Goal: Task Accomplishment & Management: Manage account settings

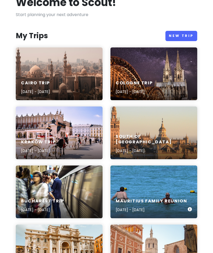
click at [152, 198] on h6 "Mauritius Family Reunion" at bounding box center [151, 201] width 71 height 6
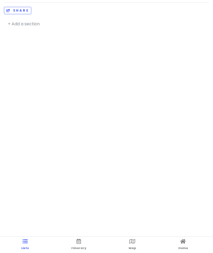
click at [131, 243] on icon at bounding box center [133, 241] width 6 height 4
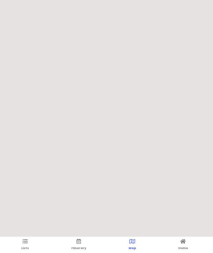
click at [80, 245] on link "Itinerary" at bounding box center [78, 245] width 15 height 16
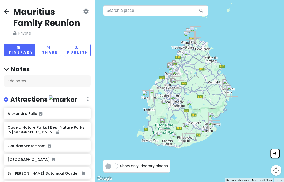
click at [25, 50] on button "Itinerary" at bounding box center [20, 50] width 32 height 12
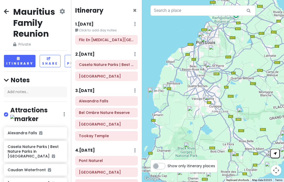
click at [94, 54] on h6 "2 . [DATE]" at bounding box center [84, 55] width 19 height 6
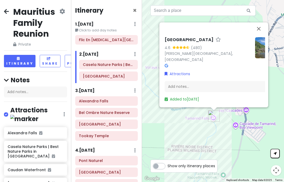
click at [213, 62] on link "[PERSON_NAME][GEOGRAPHIC_DATA], [GEOGRAPHIC_DATA]" at bounding box center [199, 56] width 68 height 11
click at [213, 35] on button "Close" at bounding box center [259, 28] width 13 height 13
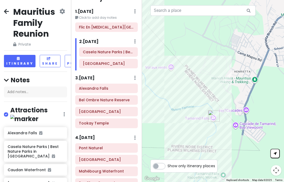
scroll to position [14, 0]
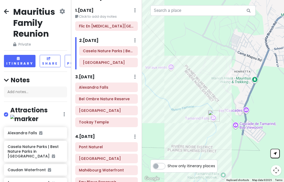
click at [94, 76] on h6 "3 . [DATE]" at bounding box center [84, 77] width 19 height 6
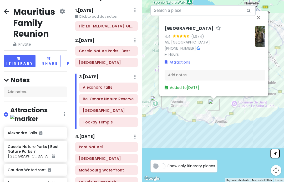
click at [213, 24] on button "Close" at bounding box center [259, 17] width 13 height 13
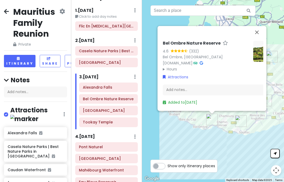
click at [193, 60] on link "Bel Ombre, [GEOGRAPHIC_DATA]" at bounding box center [193, 57] width 60 height 5
click at [213, 38] on button "Close" at bounding box center [257, 32] width 13 height 13
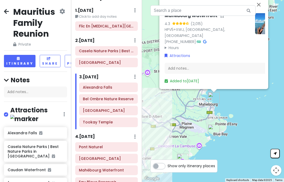
click at [207, 38] on link "HPV5+XWJ, [GEOGRAPHIC_DATA], [GEOGRAPHIC_DATA]" at bounding box center [195, 32] width 61 height 11
click at [213, 11] on button "Close" at bounding box center [259, 4] width 13 height 13
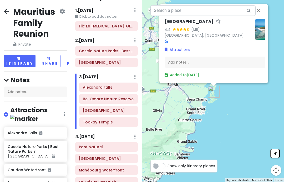
click at [194, 38] on link "[GEOGRAPHIC_DATA], [GEOGRAPHIC_DATA]" at bounding box center [204, 35] width 79 height 5
click at [213, 17] on button "Close" at bounding box center [259, 10] width 13 height 13
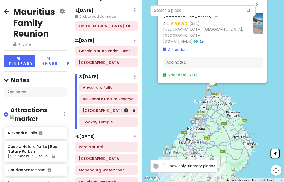
scroll to position [0, 0]
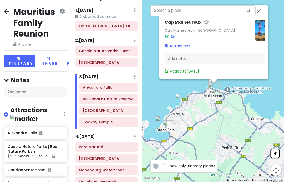
click at [205, 33] on link "Cap Malheureux, [GEOGRAPHIC_DATA]" at bounding box center [200, 29] width 71 height 5
click at [213, 18] on button "Close" at bounding box center [259, 11] width 13 height 13
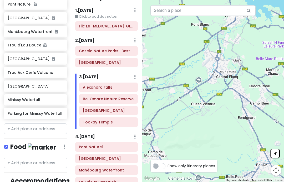
scroll to position [435, 0]
click at [46, 124] on input "text" at bounding box center [35, 129] width 63 height 11
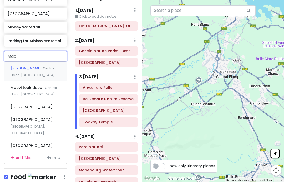
scroll to position [508, 0]
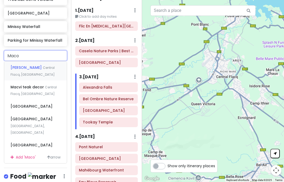
type input "Macon"
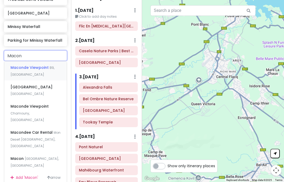
click at [46, 65] on span "Maconde Viewpoint" at bounding box center [30, 67] width 39 height 5
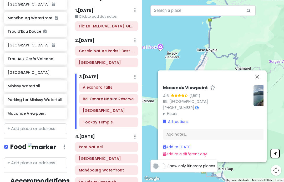
scroll to position [448, 0]
click at [17, 124] on input "text" at bounding box center [35, 129] width 63 height 11
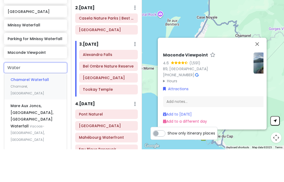
scroll to position [476, 0]
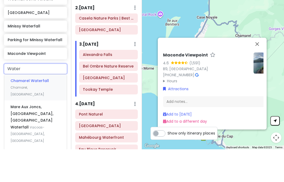
click at [28, 96] on input "Water" at bounding box center [35, 101] width 63 height 11
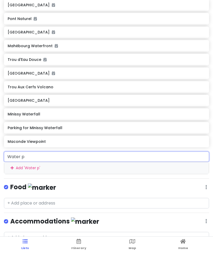
scroll to position [37, 0]
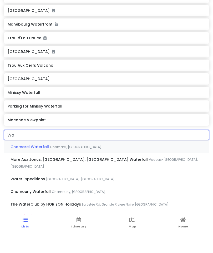
type input "W"
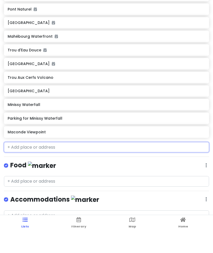
click at [16, 164] on input "text" at bounding box center [106, 169] width 205 height 11
paste input "Splash N Fun [GEOGRAPHIC_DATA]"
type input "Splash N Fun [GEOGRAPHIC_DATA]"
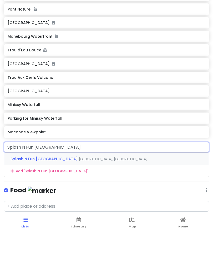
click at [16, 174] on div "Splash N Fun [GEOGRAPHIC_DATA], [GEOGRAPHIC_DATA]" at bounding box center [106, 180] width 205 height 13
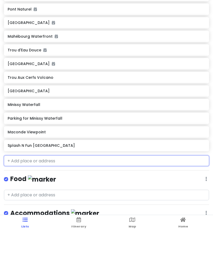
click at [33, 164] on div "Splash N Fun [GEOGRAPHIC_DATA]" at bounding box center [107, 167] width 198 height 7
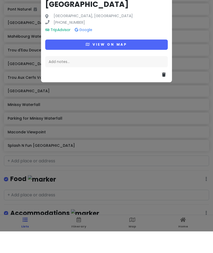
scroll to position [16, 0]
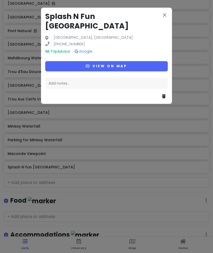
click at [84, 61] on button "View on map" at bounding box center [106, 66] width 123 height 10
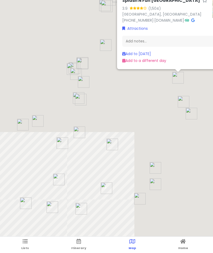
scroll to position [0, 0]
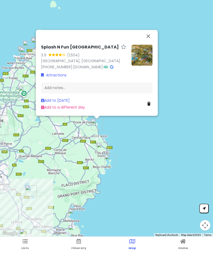
click at [146, 38] on button "Close" at bounding box center [148, 36] width 13 height 13
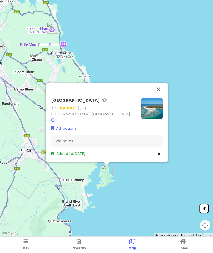
click at [55, 113] on link "[GEOGRAPHIC_DATA], [GEOGRAPHIC_DATA]" at bounding box center [90, 113] width 79 height 5
click at [156, 92] on button "Close" at bounding box center [158, 89] width 13 height 13
click at [158, 155] on icon at bounding box center [159, 153] width 3 height 4
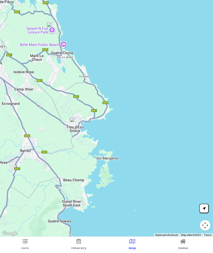
click at [18, 248] on ul "Lists Itinerary Map Home" at bounding box center [106, 245] width 213 height 16
click at [23, 241] on icon at bounding box center [25, 241] width 5 height 4
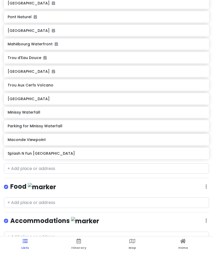
scroll to position [16, 0]
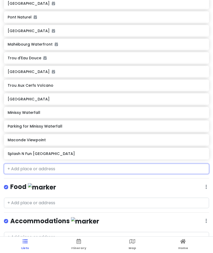
click at [20, 166] on input "text" at bounding box center [106, 169] width 205 height 11
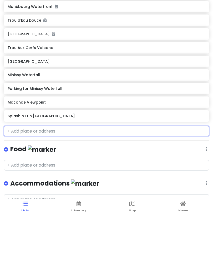
click at [17, 164] on input "text" at bounding box center [106, 169] width 205 height 11
paste input "GRSE Waterfall"
type input "GRSE Waterfall"
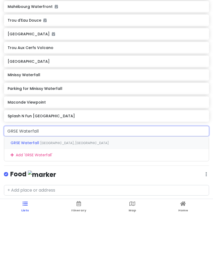
click at [18, 178] on span "GRSE Waterfall" at bounding box center [26, 180] width 30 height 5
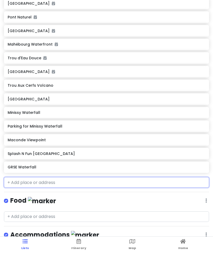
click at [15, 177] on input "text" at bounding box center [106, 182] width 205 height 11
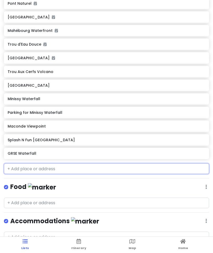
scroll to position [337, 0]
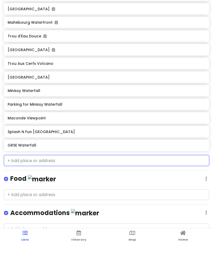
click at [21, 164] on input "text" at bounding box center [106, 169] width 205 height 11
paste input "Le Souffleur"
type input "Le Souffleur"
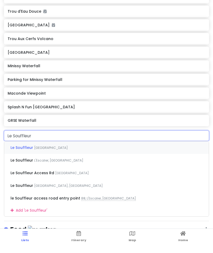
click at [19, 153] on span "Le Souffleur" at bounding box center [23, 155] width 24 height 5
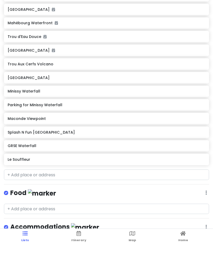
click at [76, 246] on span "Itinerary" at bounding box center [78, 248] width 15 height 4
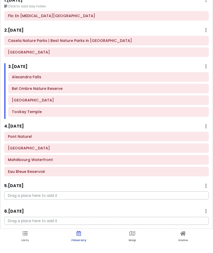
scroll to position [0, 0]
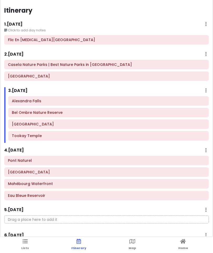
click at [129, 253] on link "Map" at bounding box center [132, 245] width 7 height 16
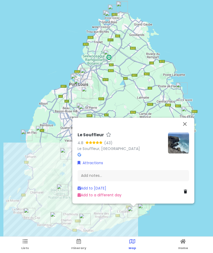
click at [185, 124] on button "Close" at bounding box center [185, 123] width 13 height 13
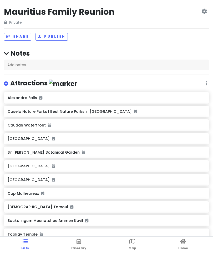
click at [77, 242] on icon at bounding box center [79, 241] width 4 height 4
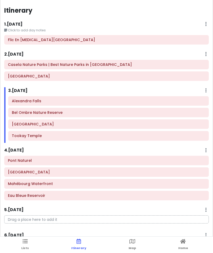
click at [132, 242] on icon at bounding box center [133, 241] width 6 height 4
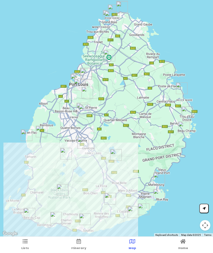
click at [74, 247] on span "Itinerary" at bounding box center [78, 248] width 15 height 4
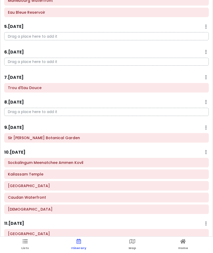
scroll to position [183, 0]
click at [20, 241] on ul "Lists Itinerary Map Home" at bounding box center [106, 245] width 213 height 16
click at [23, 243] on icon at bounding box center [25, 241] width 5 height 4
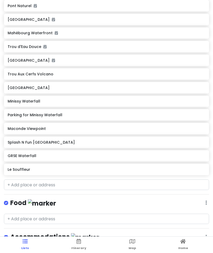
scroll to position [351, 0]
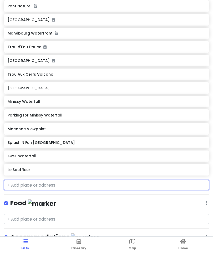
click at [13, 183] on input "text" at bounding box center [106, 185] width 205 height 11
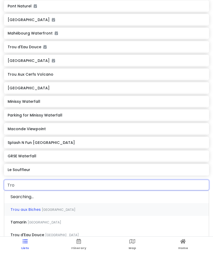
type input "Trou"
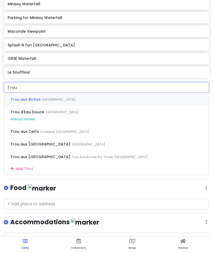
scroll to position [30, 0]
click at [22, 102] on span "Trou aux Cerfs" at bounding box center [26, 99] width 31 height 5
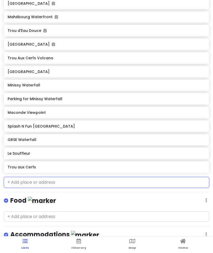
click at [20, 165] on h6 "Trou aux Cerfs" at bounding box center [107, 167] width 198 height 5
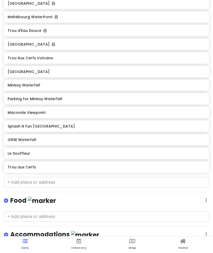
scroll to position [16, 0]
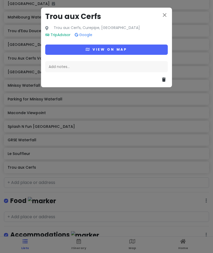
click at [95, 50] on button "View on map" at bounding box center [106, 50] width 123 height 10
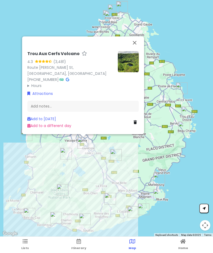
scroll to position [0, 0]
click at [53, 68] on link "Route [PERSON_NAME] St, [GEOGRAPHIC_DATA], [GEOGRAPHIC_DATA]" at bounding box center [66, 70] width 79 height 11
click at [135, 46] on button "Close" at bounding box center [135, 42] width 13 height 13
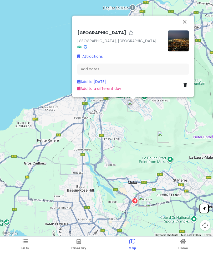
click at [129, 41] on link "[GEOGRAPHIC_DATA], [GEOGRAPHIC_DATA]" at bounding box center [116, 40] width 79 height 5
click at [182, 23] on button "Close" at bounding box center [185, 22] width 13 height 13
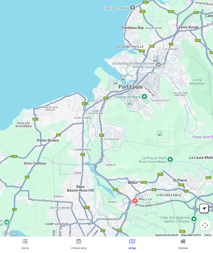
click at [73, 245] on link "Itinerary" at bounding box center [78, 245] width 15 height 16
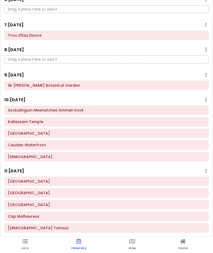
scroll to position [235, 0]
click at [125, 84] on h6 "Sir [PERSON_NAME] Botanical Garden" at bounding box center [107, 85] width 198 height 5
click at [70, 85] on h6 "Sir [PERSON_NAME] Botanical Garden" at bounding box center [109, 85] width 194 height 5
click at [48, 84] on h6 "Sir [PERSON_NAME] Botanical Garden" at bounding box center [109, 85] width 194 height 5
click at [135, 246] on span "Map" at bounding box center [132, 248] width 7 height 4
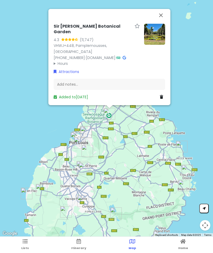
click at [107, 52] on link "VHWJ+448, Pamplemousses, [GEOGRAPHIC_DATA]" at bounding box center [80, 48] width 53 height 11
click at [161, 21] on button "Close" at bounding box center [161, 15] width 13 height 13
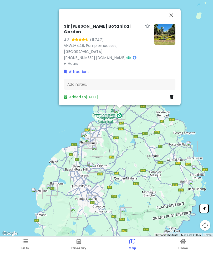
click at [169, 21] on button "Close" at bounding box center [171, 15] width 13 height 13
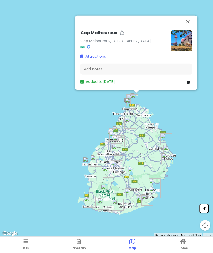
click at [78, 242] on icon at bounding box center [79, 241] width 4 height 4
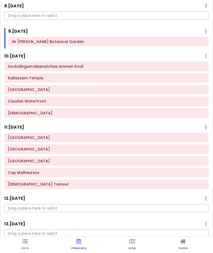
scroll to position [330, 0]
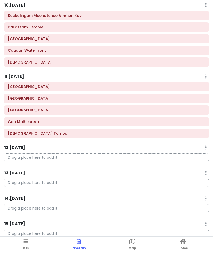
click at [24, 241] on icon at bounding box center [25, 241] width 5 height 4
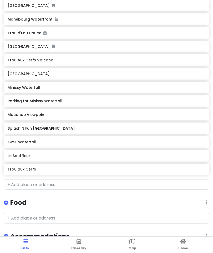
scroll to position [365, 0]
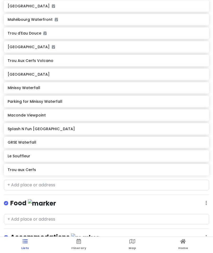
click at [61, 141] on h6 "GRSE Waterfall" at bounding box center [107, 142] width 198 height 5
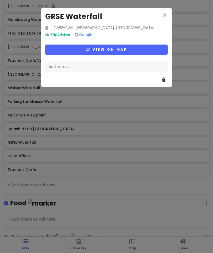
click at [167, 14] on icon "close" at bounding box center [165, 15] width 6 height 6
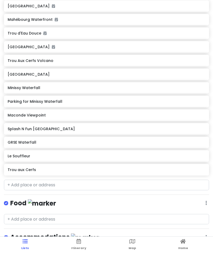
click at [33, 140] on h6 "GRSE Waterfall" at bounding box center [107, 142] width 198 height 5
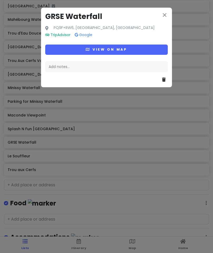
click at [164, 15] on icon "close" at bounding box center [165, 15] width 6 height 6
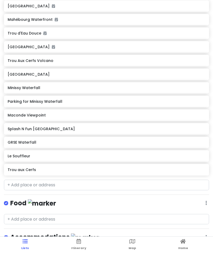
click at [81, 249] on span "Itinerary" at bounding box center [78, 248] width 15 height 4
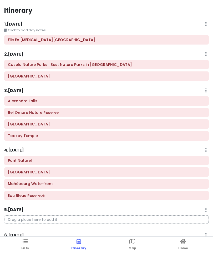
click at [135, 244] on link "Map" at bounding box center [132, 245] width 7 height 16
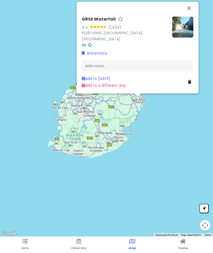
click at [111, 81] on link "Add to [DATE]" at bounding box center [96, 78] width 29 height 5
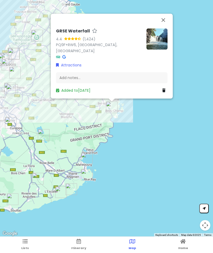
click at [164, 26] on button "Close" at bounding box center [163, 20] width 13 height 13
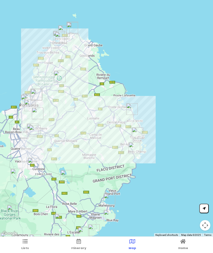
click at [85, 247] on span "Itinerary" at bounding box center [78, 248] width 15 height 4
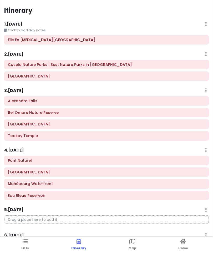
scroll to position [0, 0]
click at [209, 62] on div "Casela Nature Parks | Best Nature Parks in [GEOGRAPHIC_DATA]" at bounding box center [106, 64] width 213 height 9
click at [206, 64] on icon at bounding box center [205, 64] width 3 height 4
click at [205, 65] on icon at bounding box center [205, 64] width 3 height 4
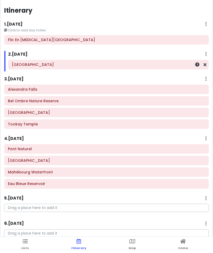
click at [205, 66] on icon at bounding box center [205, 64] width 3 height 4
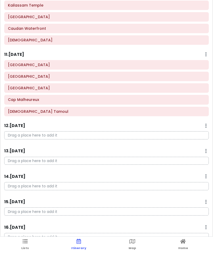
scroll to position [341, 0]
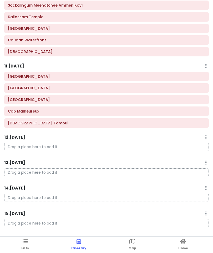
click at [24, 243] on icon at bounding box center [25, 241] width 5 height 4
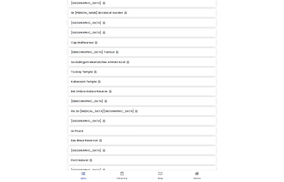
scroll to position [136, 0]
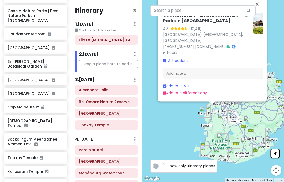
click at [213, 11] on button "Close" at bounding box center [257, 4] width 13 height 13
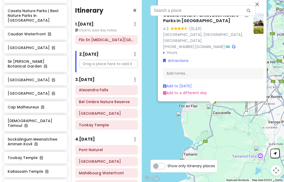
click at [203, 96] on link "Add to a different day" at bounding box center [185, 92] width 44 height 5
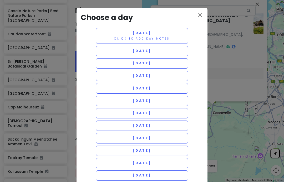
click at [172, 98] on button "[DATE]" at bounding box center [142, 101] width 92 height 10
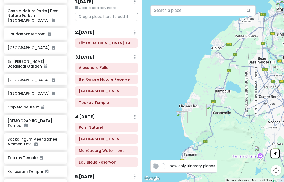
scroll to position [26, 0]
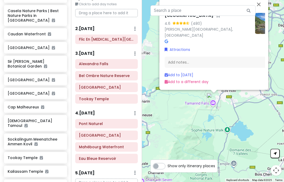
click at [209, 38] on link "[PERSON_NAME][GEOGRAPHIC_DATA], [GEOGRAPHIC_DATA]" at bounding box center [199, 32] width 68 height 11
click at [213, 11] on button "Close" at bounding box center [259, 4] width 13 height 13
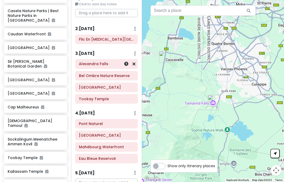
click at [134, 65] on icon at bounding box center [134, 64] width 3 height 4
click at [133, 63] on icon at bounding box center [134, 64] width 3 height 4
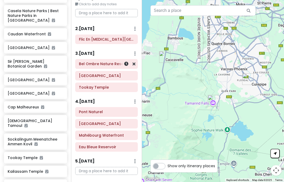
click at [135, 62] on icon at bounding box center [134, 64] width 3 height 4
click at [134, 64] on icon at bounding box center [134, 64] width 3 height 4
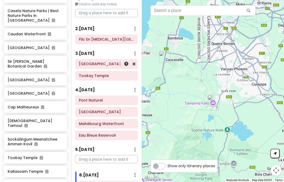
click at [135, 64] on icon at bounding box center [134, 64] width 3 height 4
click at [133, 64] on icon at bounding box center [134, 64] width 3 height 4
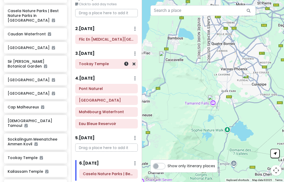
click at [135, 63] on icon at bounding box center [134, 64] width 3 height 4
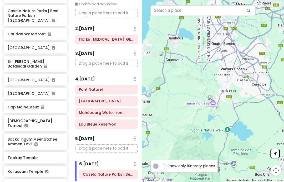
click at [136, 64] on p "Drag a place here to add it" at bounding box center [106, 63] width 63 height 8
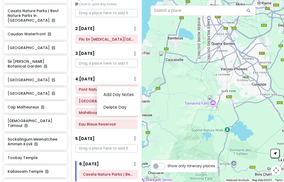
click at [130, 108] on link "Delete Day" at bounding box center [118, 107] width 43 height 13
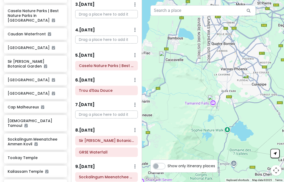
scroll to position [75, 0]
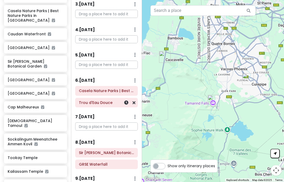
click at [111, 100] on h6 "Trou d'Eau Douce" at bounding box center [106, 102] width 55 height 5
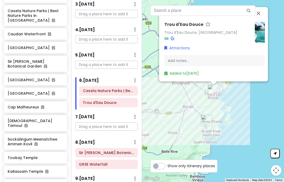
click at [202, 35] on link "Trou d'Eau Douce, [GEOGRAPHIC_DATA]" at bounding box center [201, 32] width 73 height 5
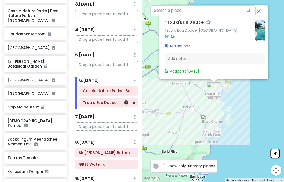
click at [133, 100] on icon at bounding box center [134, 102] width 3 height 4
click at [134, 102] on icon at bounding box center [134, 102] width 3 height 4
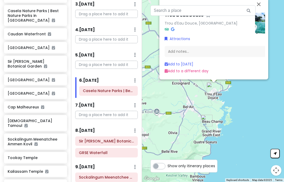
click at [213, 11] on button "Close" at bounding box center [259, 4] width 13 height 13
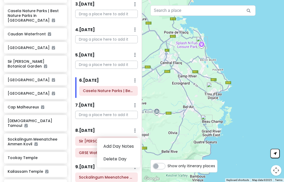
click at [130, 155] on link "Delete Day" at bounding box center [118, 159] width 43 height 13
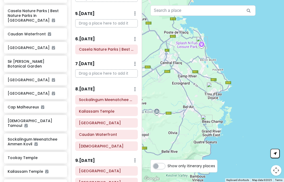
scroll to position [129, 0]
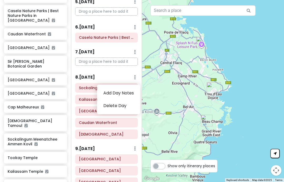
click at [130, 107] on link "Delete Day" at bounding box center [118, 105] width 43 height 13
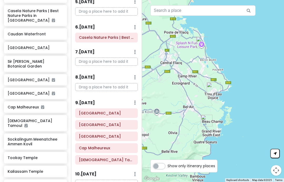
click at [133, 101] on div "9 . [DATE] Add Day Notes Delete Day" at bounding box center [106, 103] width 63 height 9
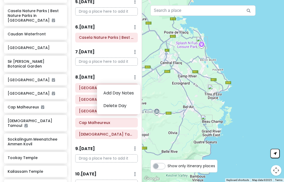
click at [130, 103] on link "Delete Day" at bounding box center [118, 105] width 43 height 13
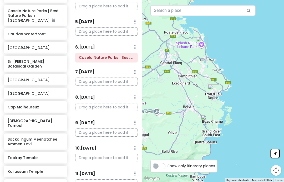
scroll to position [106, 0]
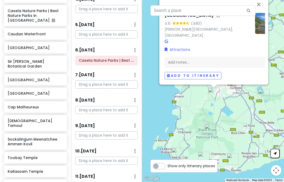
click at [213, 11] on button "Close" at bounding box center [259, 4] width 13 height 13
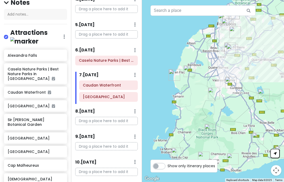
scroll to position [77, 0]
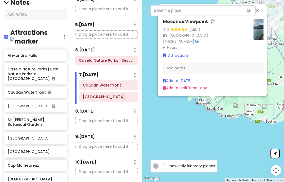
click at [196, 90] on link "Add to a different day" at bounding box center [185, 87] width 44 height 5
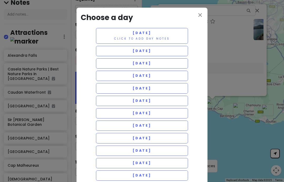
click at [165, 137] on button "[DATE]" at bounding box center [142, 138] width 92 height 10
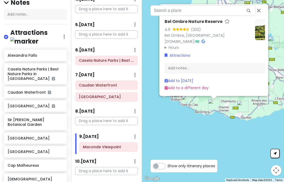
click at [194, 83] on link "Add to [DATE]" at bounding box center [179, 80] width 29 height 5
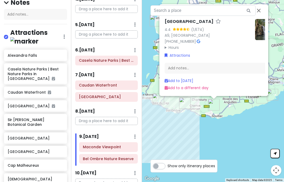
click at [194, 83] on link "Add to [DATE]" at bounding box center [179, 80] width 29 height 5
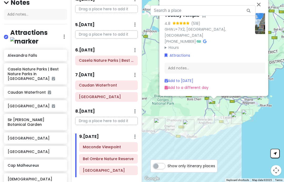
click at [194, 83] on link "Add to [DATE]" at bounding box center [179, 80] width 29 height 5
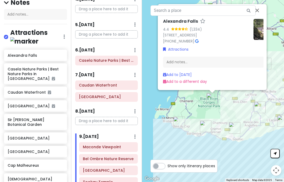
click at [192, 77] on link "Add to [DATE]" at bounding box center [177, 74] width 29 height 5
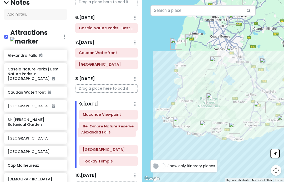
scroll to position [3, 0]
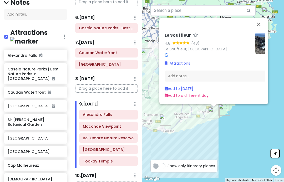
click at [194, 91] on link "Add to [DATE]" at bounding box center [179, 88] width 29 height 5
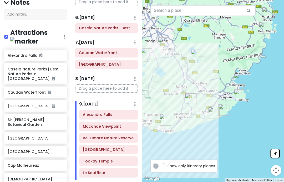
scroll to position [0, 0]
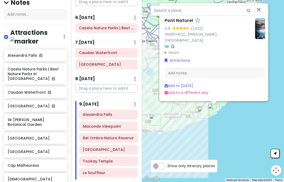
click at [208, 89] on div "Add to [DATE]" at bounding box center [187, 86] width 44 height 6
click at [192, 88] on link "Add to [DATE]" at bounding box center [179, 85] width 29 height 5
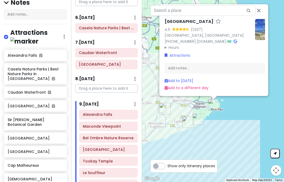
click at [188, 83] on link "Add to [DATE]" at bounding box center [179, 80] width 29 height 5
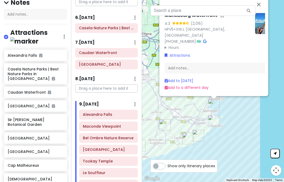
click at [191, 83] on link "Add to [DATE]" at bounding box center [179, 80] width 29 height 5
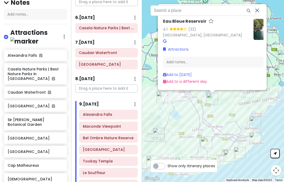
click at [208, 38] on link "[GEOGRAPHIC_DATA], [GEOGRAPHIC_DATA]" at bounding box center [202, 35] width 79 height 5
click at [213, 17] on button "Close" at bounding box center [257, 10] width 13 height 13
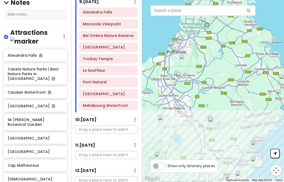
scroll to position [239, 0]
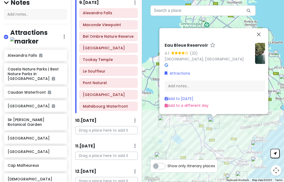
click at [201, 108] on link "Add to a different day" at bounding box center [187, 105] width 44 height 5
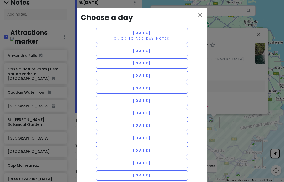
click at [152, 148] on span "[DATE]" at bounding box center [142, 150] width 19 height 4
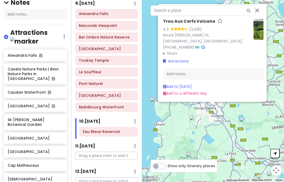
click at [192, 89] on link "Add to [DATE]" at bounding box center [177, 86] width 29 height 5
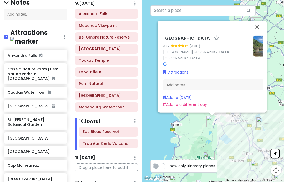
click at [198, 100] on div "Add to [DATE]" at bounding box center [185, 97] width 44 height 6
click at [189, 100] on link "Add to [DATE]" at bounding box center [177, 97] width 29 height 5
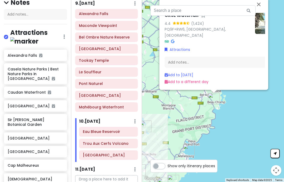
click at [204, 84] on link "Add to a different day" at bounding box center [187, 81] width 44 height 5
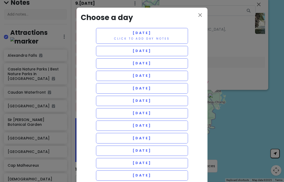
click at [162, 161] on button "[DATE]" at bounding box center [142, 163] width 92 height 10
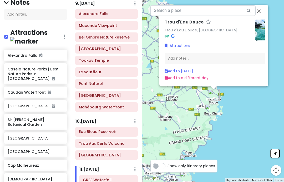
click at [191, 73] on link "Add to [DATE]" at bounding box center [179, 70] width 29 height 5
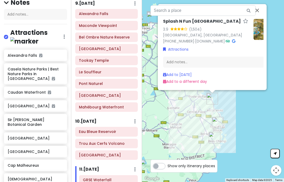
click at [188, 77] on link "Add to [DATE]" at bounding box center [177, 74] width 29 height 5
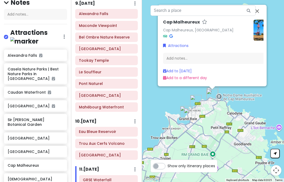
click at [200, 81] on link "Add to a different day" at bounding box center [185, 77] width 44 height 5
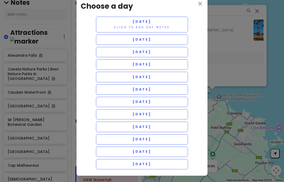
scroll to position [11, 0]
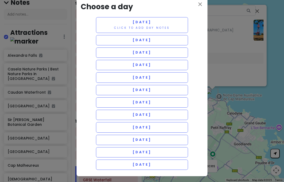
click at [167, 163] on button "[DATE]" at bounding box center [142, 164] width 92 height 10
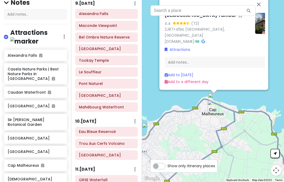
click at [194, 77] on link "Add to [DATE]" at bounding box center [179, 74] width 29 height 5
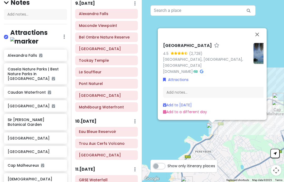
click at [190, 107] on link "Add to [DATE]" at bounding box center [177, 104] width 29 height 5
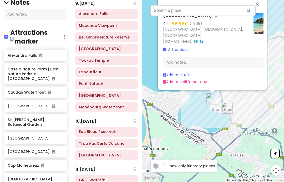
click at [192, 77] on link "Add to [DATE]" at bounding box center [177, 74] width 29 height 5
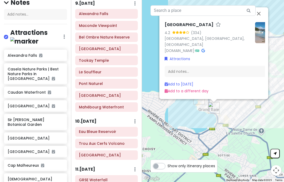
click at [192, 86] on link "Add to [DATE]" at bounding box center [179, 83] width 29 height 5
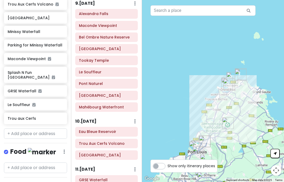
scroll to position [489, 0]
click at [47, 129] on input "text" at bounding box center [35, 134] width 63 height 11
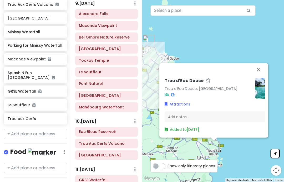
click at [213, 63] on button "Close" at bounding box center [259, 69] width 13 height 13
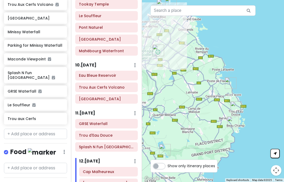
scroll to position [295, 0]
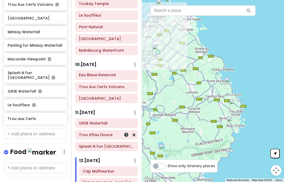
click at [133, 132] on icon at bounding box center [134, 134] width 3 height 4
click at [135, 132] on icon at bounding box center [134, 134] width 3 height 4
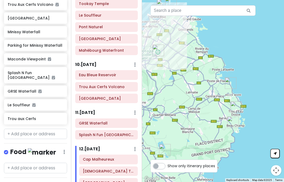
click at [92, 112] on h6 "11 . [DATE]" at bounding box center [85, 113] width 20 height 6
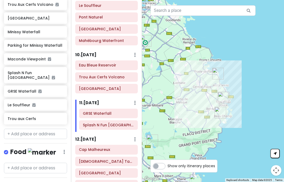
scroll to position [21, 0]
click at [53, 129] on input "text" at bounding box center [35, 134] width 63 height 11
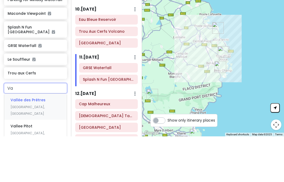
type input "V"
type input "Vallep"
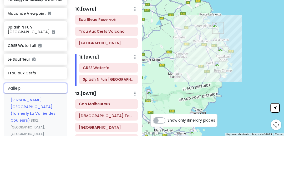
click at [48, 139] on div "[PERSON_NAME][GEOGRAPHIC_DATA] (formerly [GEOGRAPHIC_DATA]) B102, [GEOGRAPHIC_D…" at bounding box center [35, 162] width 63 height 46
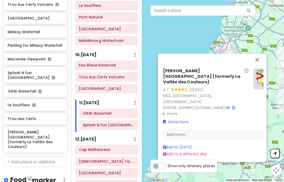
click at [213, 63] on button "Close" at bounding box center [257, 59] width 13 height 13
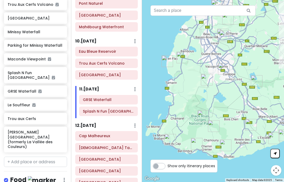
scroll to position [318, 0]
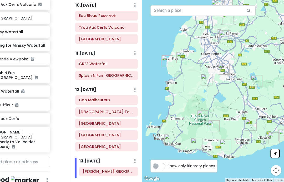
scroll to position [343, 0]
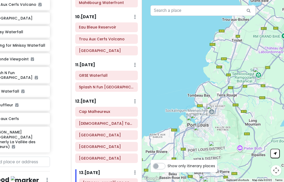
click at [95, 99] on h6 "12 . [DATE]" at bounding box center [85, 102] width 21 height 6
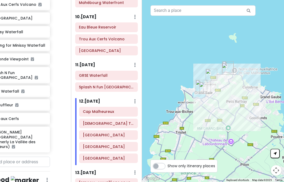
click at [93, 62] on h6 "11 . [DATE]" at bounding box center [85, 65] width 20 height 6
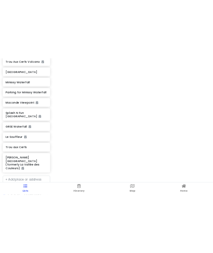
scroll to position [378, 0]
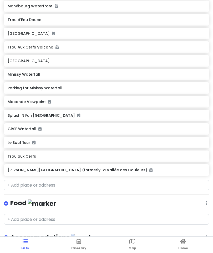
click at [27, 243] on icon at bounding box center [25, 241] width 5 height 4
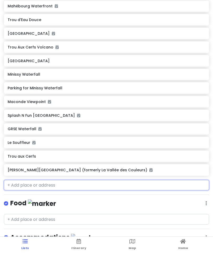
click at [55, 183] on input "text" at bounding box center [106, 185] width 205 height 11
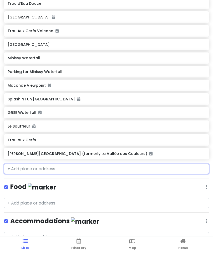
scroll to position [37, 0]
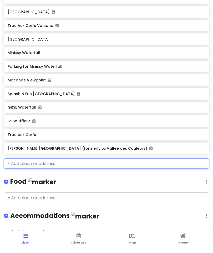
click at [22, 164] on input "text" at bounding box center [106, 169] width 205 height 11
paste input "Riviere Bee Varangue"
type input "Riviere Bee Varangue"
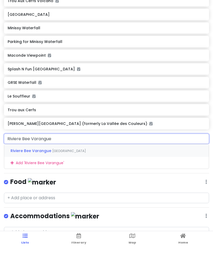
click at [59, 150] on div "Riviere Bee Varangue [GEOGRAPHIC_DATA]" at bounding box center [106, 156] width 205 height 13
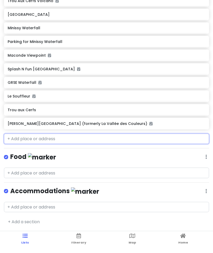
scroll to position [378, 0]
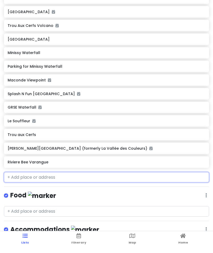
click at [104, 165] on h6 "Riviere Bee Varangue" at bounding box center [107, 167] width 198 height 5
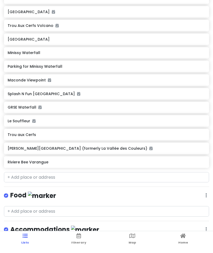
scroll to position [16, 0]
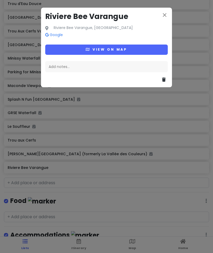
click at [150, 48] on button "View on map" at bounding box center [106, 50] width 123 height 10
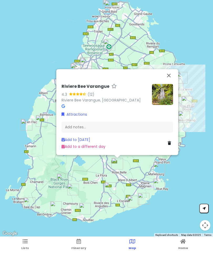
scroll to position [0, 0]
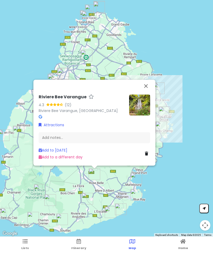
click at [79, 159] on link "Add to a different day" at bounding box center [61, 156] width 44 height 5
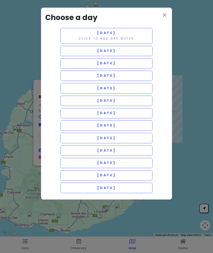
click at [116, 138] on span "[DATE]" at bounding box center [106, 138] width 19 height 4
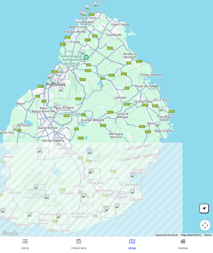
click at [25, 242] on icon at bounding box center [25, 241] width 5 height 4
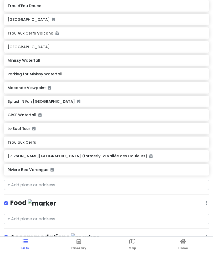
scroll to position [392, 0]
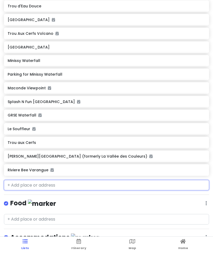
click at [46, 185] on input "text" at bounding box center [106, 185] width 205 height 11
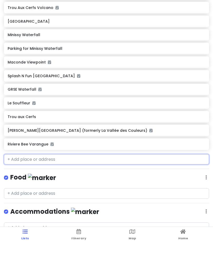
scroll to position [37, 0]
click at [28, 164] on input "text" at bounding box center [106, 169] width 205 height 11
paste input "Cascade 500 Pieds"
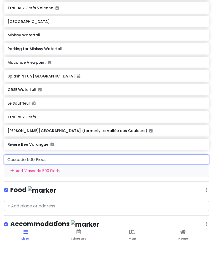
type input "Cascade 500 Pieds"
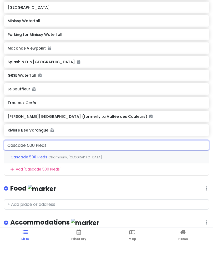
click at [64, 160] on div "Cascade 500 Pieds Chamouny, [GEOGRAPHIC_DATA]" at bounding box center [106, 166] width 205 height 13
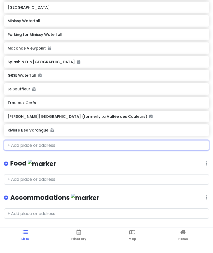
scroll to position [392, 0]
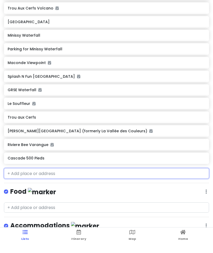
click at [85, 165] on h6 "Cascade 500 Pieds" at bounding box center [107, 167] width 198 height 5
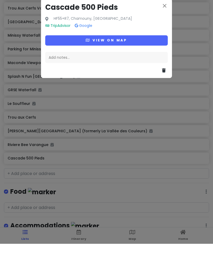
scroll to position [16, 0]
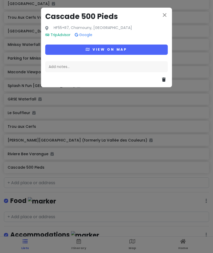
click at [143, 48] on button "View on map" at bounding box center [106, 50] width 123 height 10
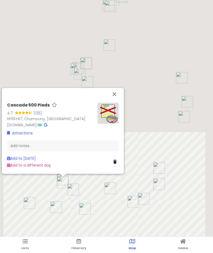
scroll to position [0, 0]
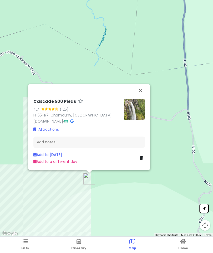
click at [140, 92] on button "Close" at bounding box center [141, 90] width 13 height 13
click at [141, 90] on button "Close" at bounding box center [141, 90] width 13 height 13
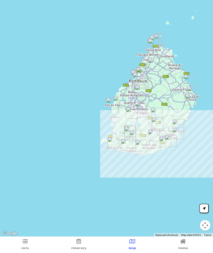
click at [82, 241] on link "Itinerary" at bounding box center [78, 245] width 15 height 16
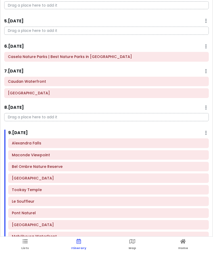
scroll to position [110, 0]
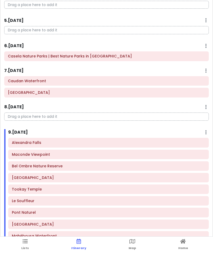
click at [129, 241] on link "Map" at bounding box center [132, 245] width 7 height 16
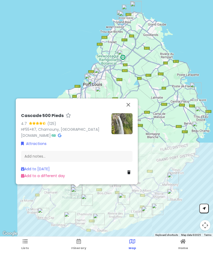
click at [50, 170] on link "Add to [DATE]" at bounding box center [35, 168] width 29 height 5
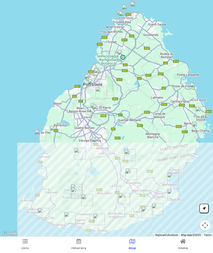
click at [84, 247] on span "Itinerary" at bounding box center [78, 248] width 15 height 4
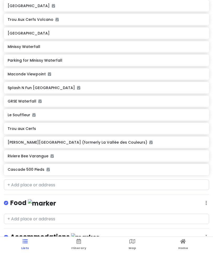
scroll to position [405, 0]
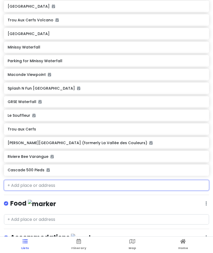
click at [15, 181] on input "text" at bounding box center [106, 185] width 205 height 11
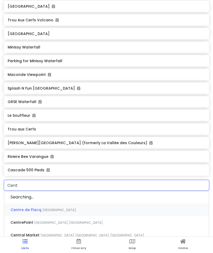
type input "Centr"
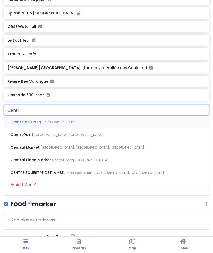
scroll to position [480, 0]
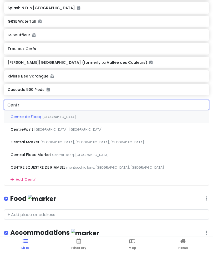
click at [19, 115] on span "Centre de Flacq" at bounding box center [27, 116] width 32 height 5
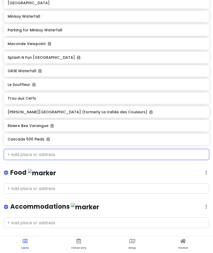
scroll to position [405, 0]
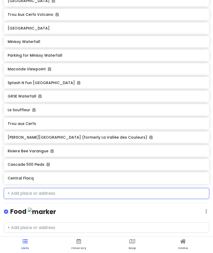
click at [12, 176] on h6 "Central Flacq" at bounding box center [107, 178] width 198 height 5
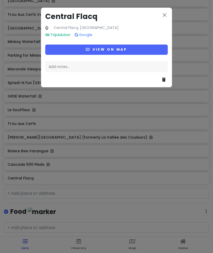
click at [55, 48] on button "View on map" at bounding box center [106, 50] width 123 height 10
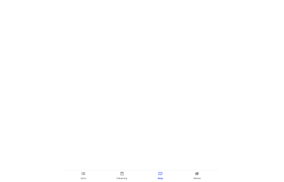
scroll to position [0, 0]
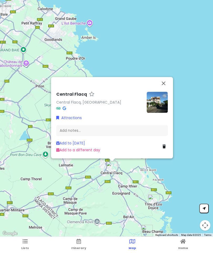
click at [166, 82] on button "Close" at bounding box center [164, 83] width 13 height 13
click at [91, 103] on link "Central Flacq, [GEOGRAPHIC_DATA]" at bounding box center [88, 102] width 65 height 5
